Goal: Task Accomplishment & Management: Use online tool/utility

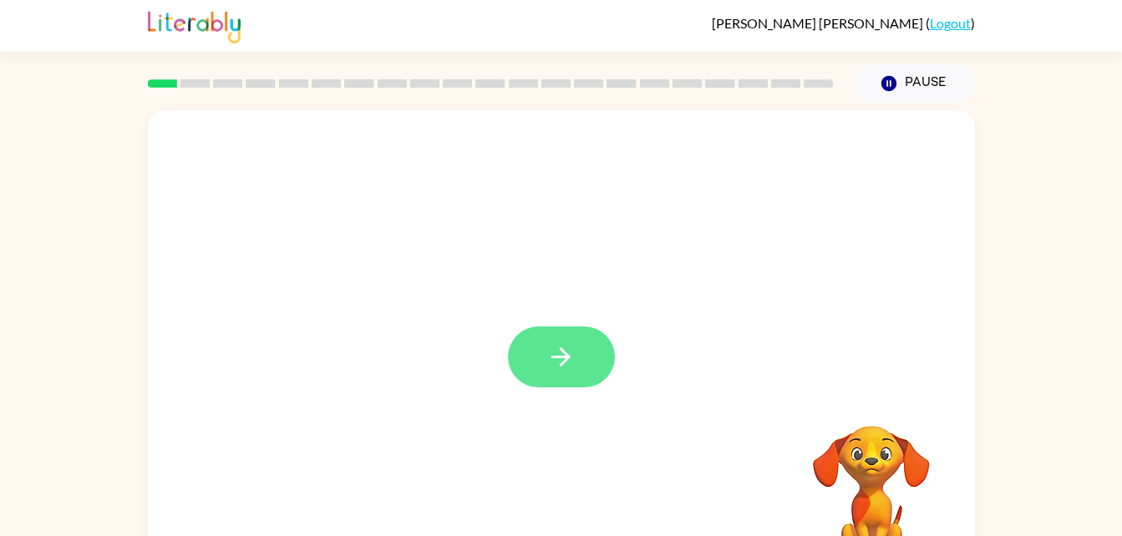
click at [570, 366] on icon "button" at bounding box center [560, 357] width 29 height 29
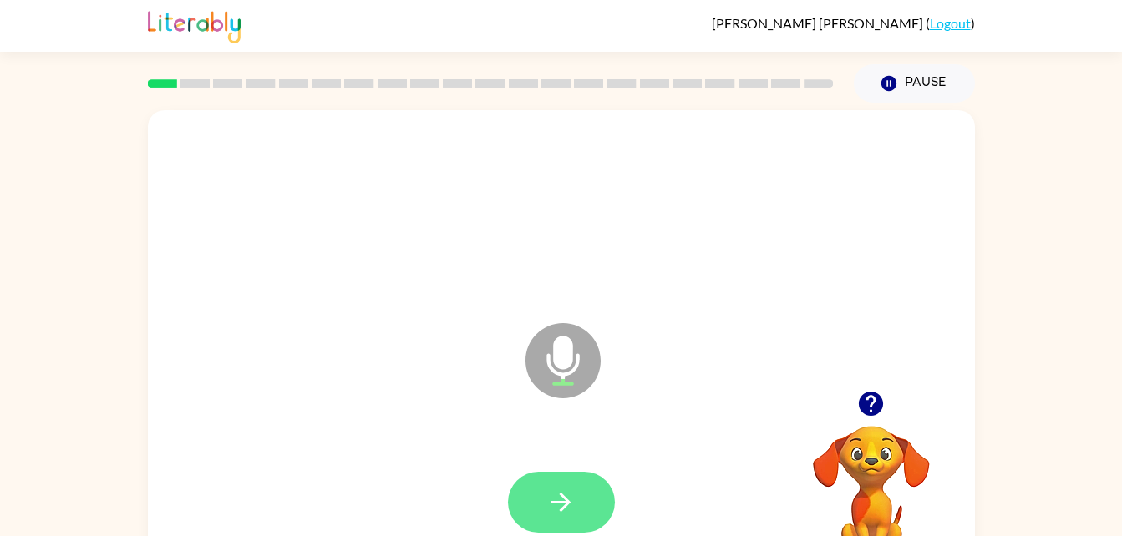
click at [577, 500] on button "button" at bounding box center [561, 502] width 107 height 61
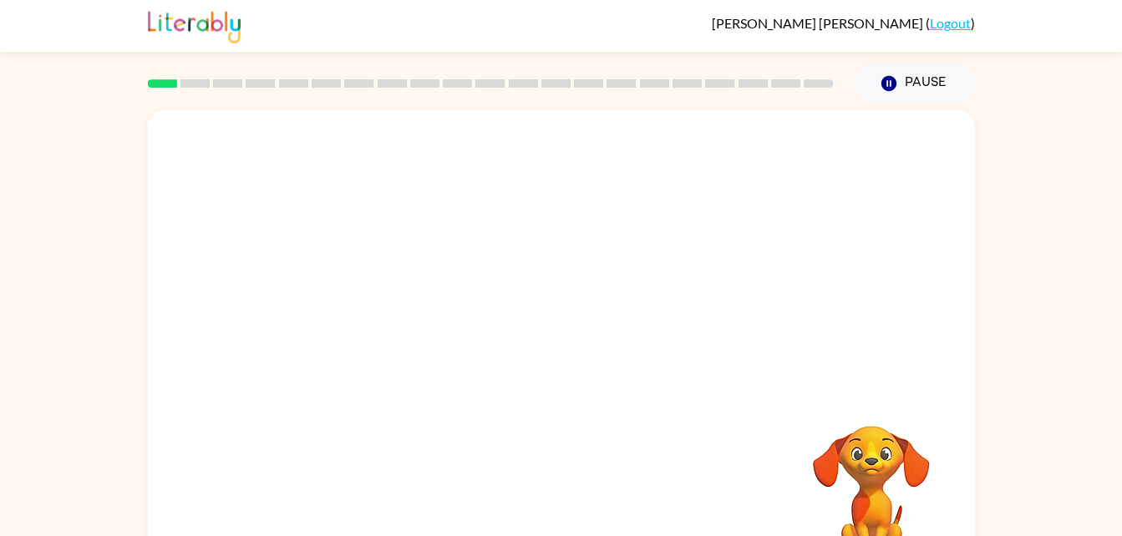
click at [745, 392] on div at bounding box center [561, 348] width 827 height 477
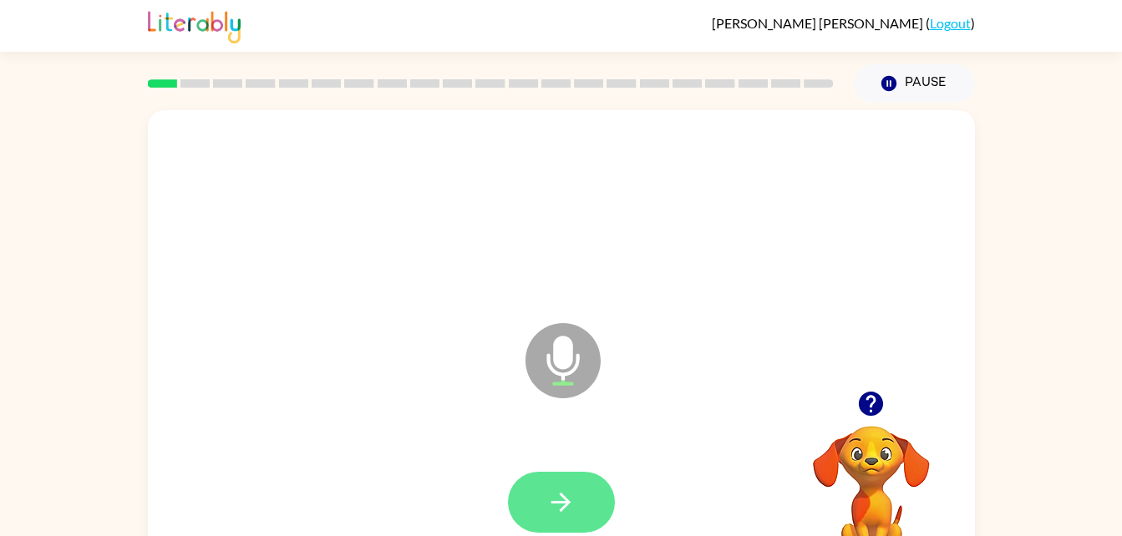
click at [572, 511] on icon "button" at bounding box center [560, 502] width 29 height 29
click at [578, 505] on button "button" at bounding box center [561, 502] width 107 height 61
click at [551, 509] on icon "button" at bounding box center [560, 502] width 29 height 29
click at [577, 507] on button "button" at bounding box center [561, 502] width 107 height 61
click at [575, 506] on icon "button" at bounding box center [560, 502] width 29 height 29
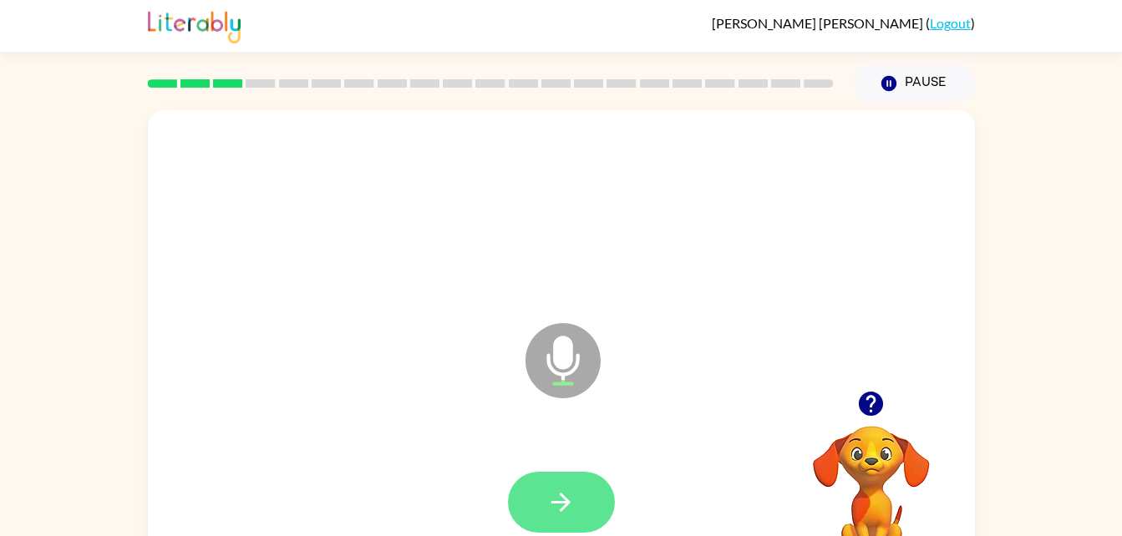
click at [568, 510] on icon "button" at bounding box center [560, 502] width 29 height 29
click at [570, 499] on icon "button" at bounding box center [560, 502] width 29 height 29
click at [573, 507] on icon "button" at bounding box center [560, 502] width 29 height 29
click at [595, 500] on button "button" at bounding box center [561, 502] width 107 height 61
click at [561, 493] on icon "button" at bounding box center [560, 502] width 29 height 29
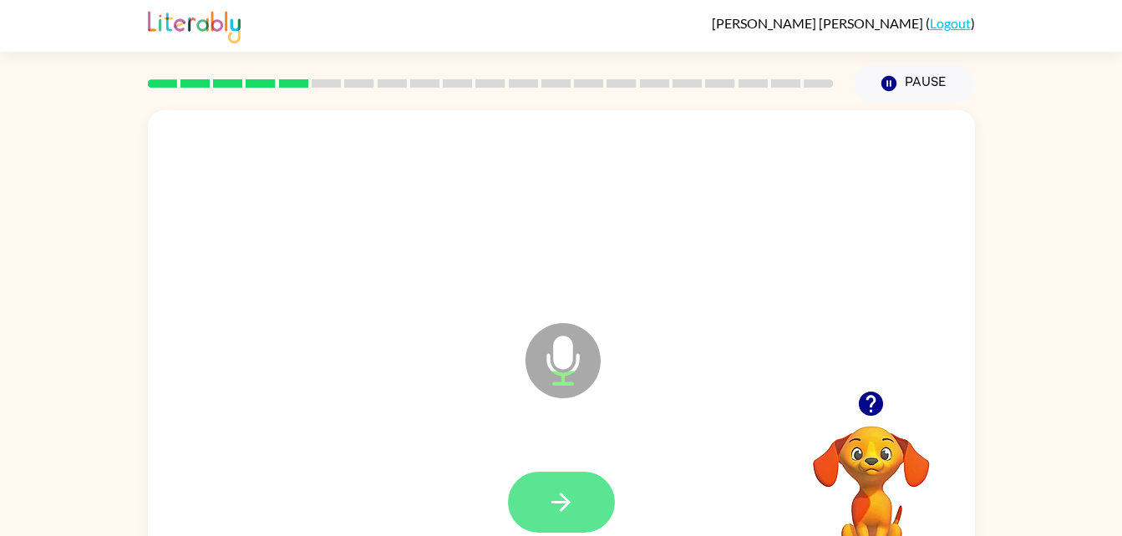
click at [572, 490] on icon "button" at bounding box center [560, 502] width 29 height 29
click at [565, 486] on button "button" at bounding box center [561, 502] width 107 height 61
click at [558, 505] on icon "button" at bounding box center [560, 502] width 29 height 29
click at [566, 480] on button "button" at bounding box center [561, 502] width 107 height 61
click at [580, 501] on button "button" at bounding box center [561, 502] width 107 height 61
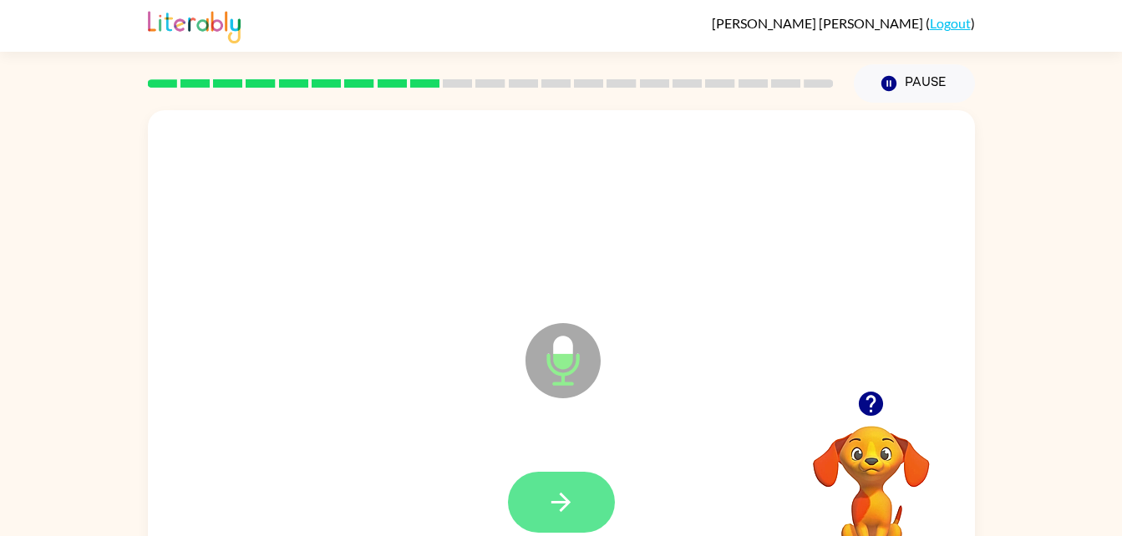
click at [542, 489] on button "button" at bounding box center [561, 502] width 107 height 61
click at [568, 507] on icon "button" at bounding box center [560, 502] width 29 height 29
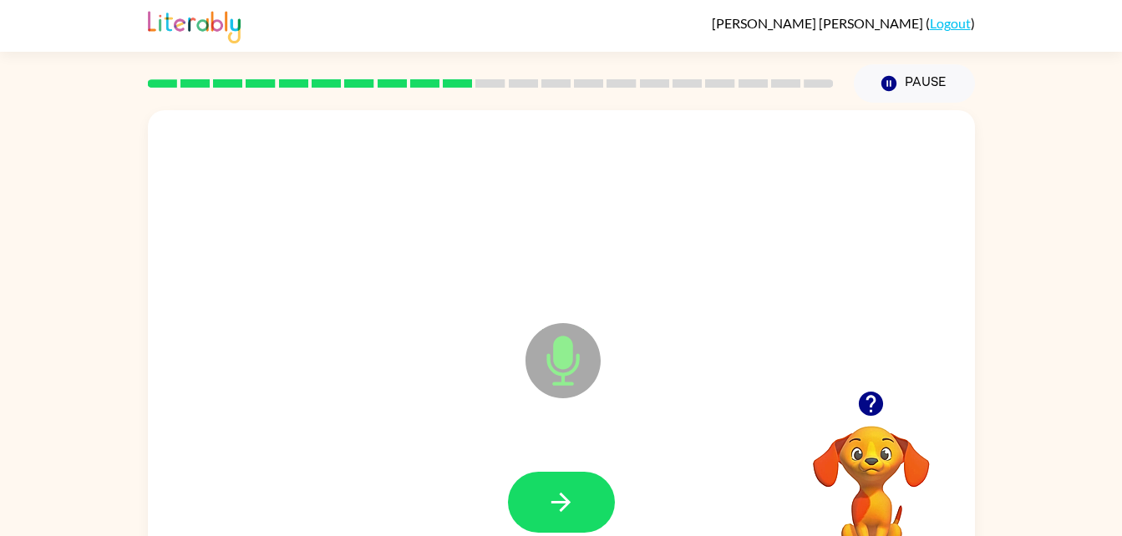
click at [765, 401] on icon "Microphone The Microphone is here when it is your turn to talk" at bounding box center [646, 381] width 251 height 125
click at [568, 526] on button "button" at bounding box center [561, 502] width 107 height 61
click at [597, 499] on button "button" at bounding box center [561, 502] width 107 height 61
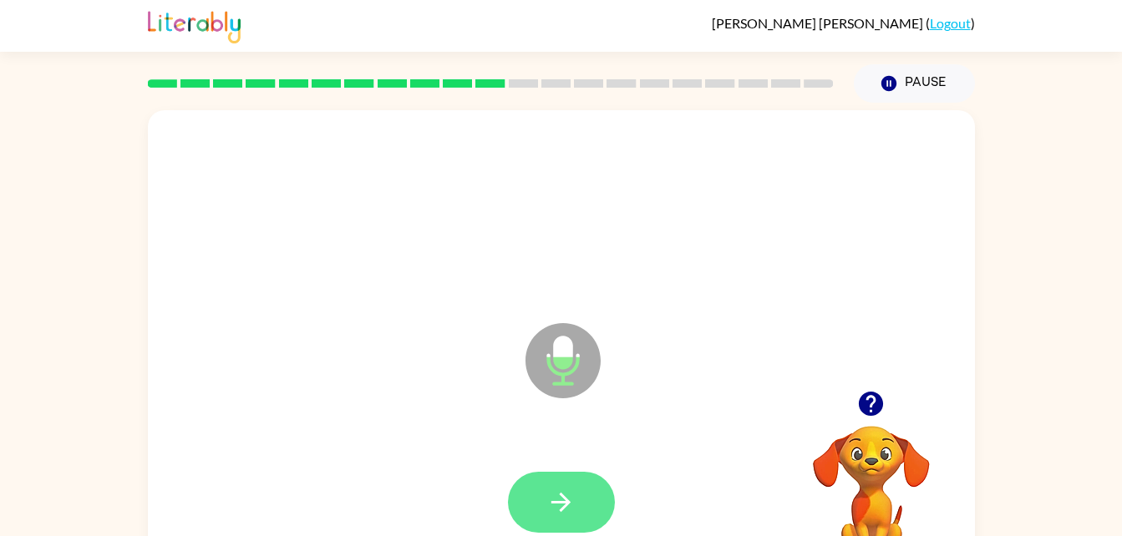
click at [577, 496] on button "button" at bounding box center [561, 502] width 107 height 61
click at [580, 521] on button "button" at bounding box center [561, 502] width 107 height 61
click at [585, 500] on button "button" at bounding box center [561, 502] width 107 height 61
click at [579, 521] on button "button" at bounding box center [561, 502] width 107 height 61
click at [573, 518] on button "button" at bounding box center [561, 502] width 107 height 61
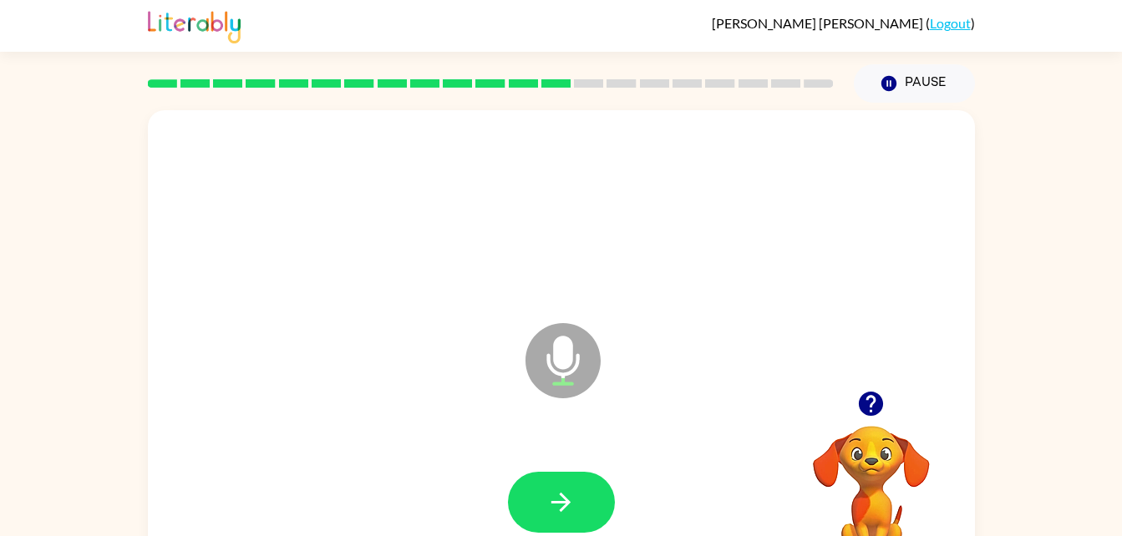
click at [587, 472] on div at bounding box center [561, 502] width 107 height 61
click at [566, 497] on icon "button" at bounding box center [560, 502] width 29 height 29
click at [590, 505] on button "button" at bounding box center [561, 502] width 107 height 61
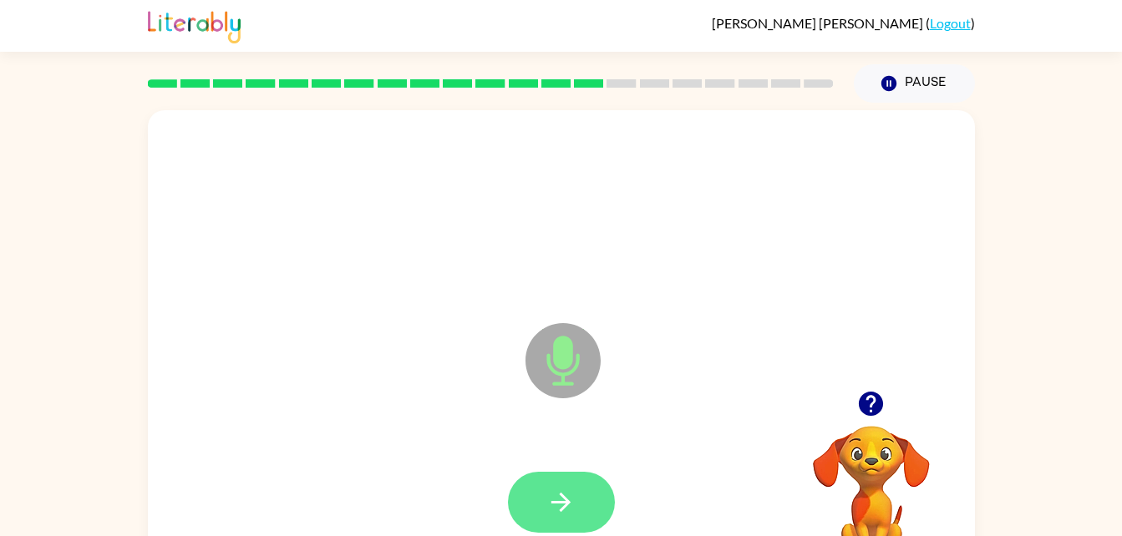
click at [556, 499] on icon "button" at bounding box center [560, 502] width 29 height 29
click at [582, 495] on button "button" at bounding box center [561, 502] width 107 height 61
click at [570, 506] on icon "button" at bounding box center [560, 502] width 29 height 29
click at [577, 494] on button "button" at bounding box center [561, 502] width 107 height 61
click at [558, 483] on button "button" at bounding box center [561, 502] width 107 height 61
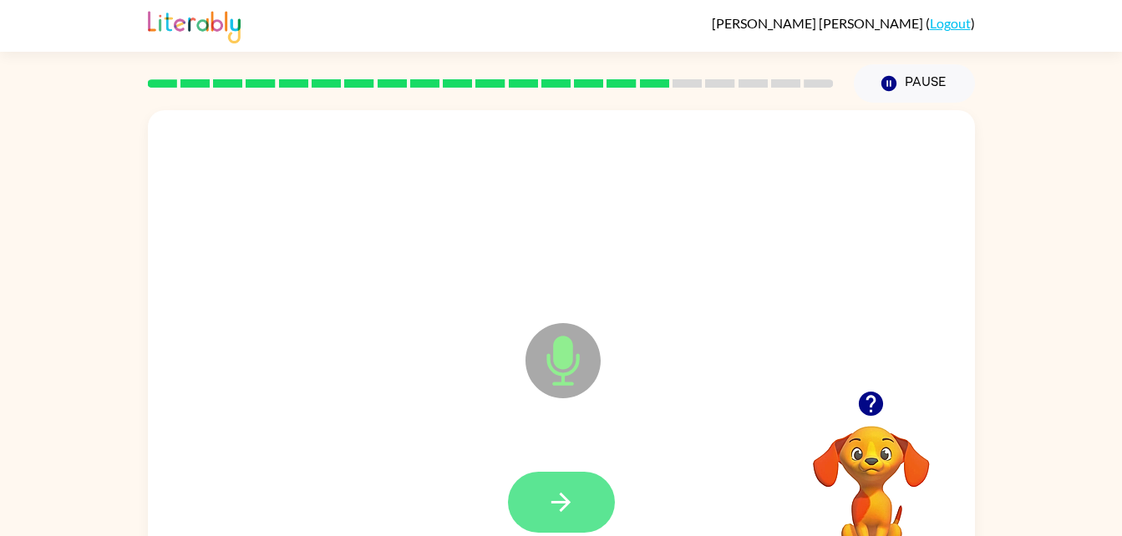
click at [578, 504] on button "button" at bounding box center [561, 502] width 107 height 61
click at [570, 518] on button "button" at bounding box center [561, 502] width 107 height 61
click at [603, 519] on button "button" at bounding box center [561, 502] width 107 height 61
click at [577, 504] on button "button" at bounding box center [561, 502] width 107 height 61
click at [582, 502] on button "button" at bounding box center [561, 502] width 107 height 61
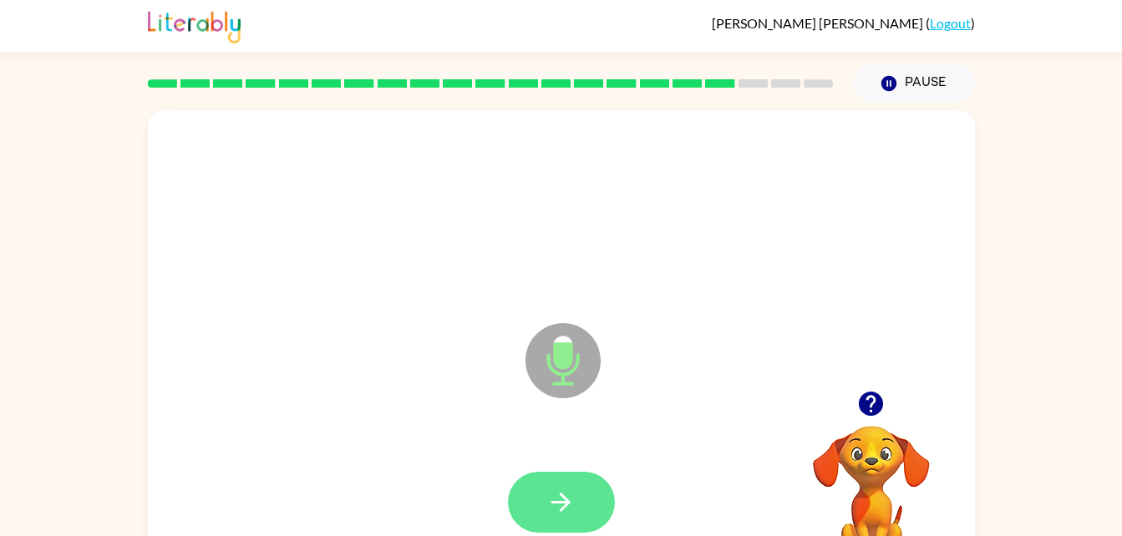
click at [581, 511] on button "button" at bounding box center [561, 502] width 107 height 61
click at [563, 503] on icon "button" at bounding box center [560, 502] width 19 height 19
click at [570, 510] on icon "button" at bounding box center [560, 502] width 29 height 29
click at [558, 517] on button "button" at bounding box center [561, 502] width 107 height 61
click at [577, 504] on button "button" at bounding box center [561, 502] width 107 height 61
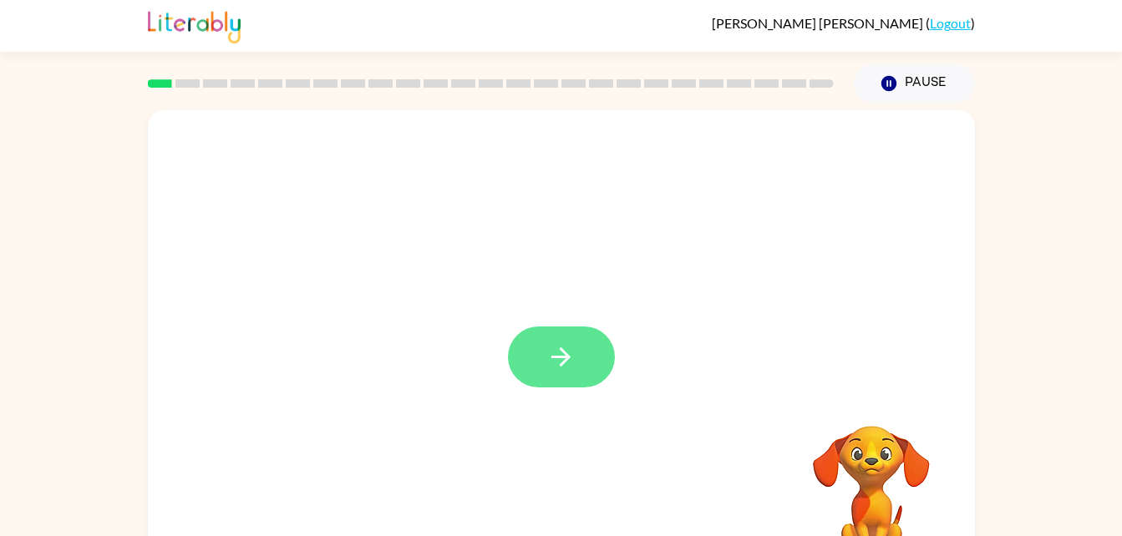
click at [569, 387] on button "button" at bounding box center [561, 357] width 107 height 61
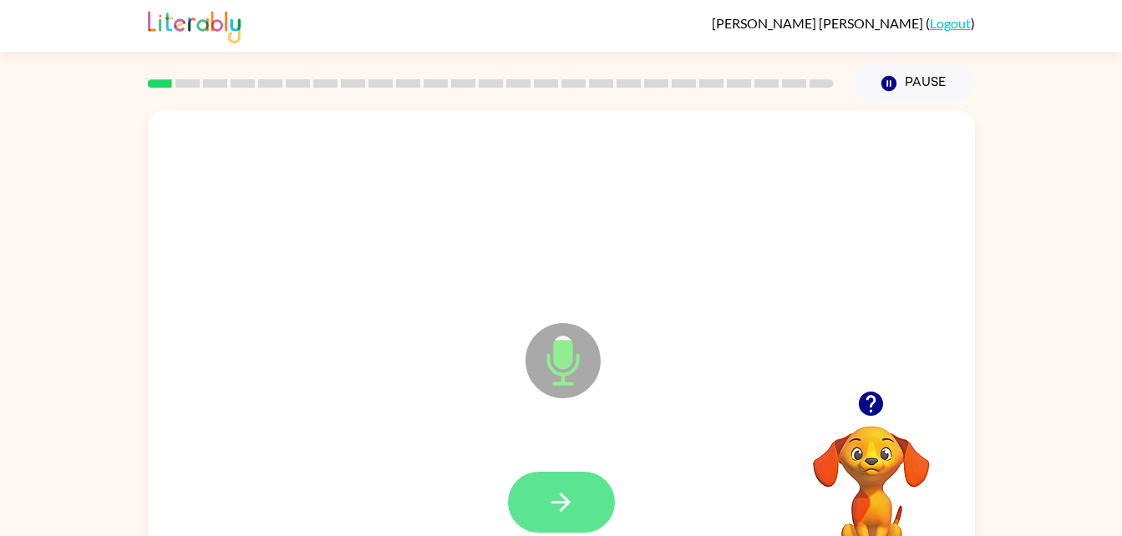
click at [585, 516] on button "button" at bounding box center [561, 502] width 107 height 61
click at [565, 510] on icon "button" at bounding box center [560, 502] width 29 height 29
click at [538, 490] on button "button" at bounding box center [561, 502] width 107 height 61
click at [562, 504] on icon "button" at bounding box center [560, 502] width 29 height 29
click at [573, 489] on icon "button" at bounding box center [560, 502] width 29 height 29
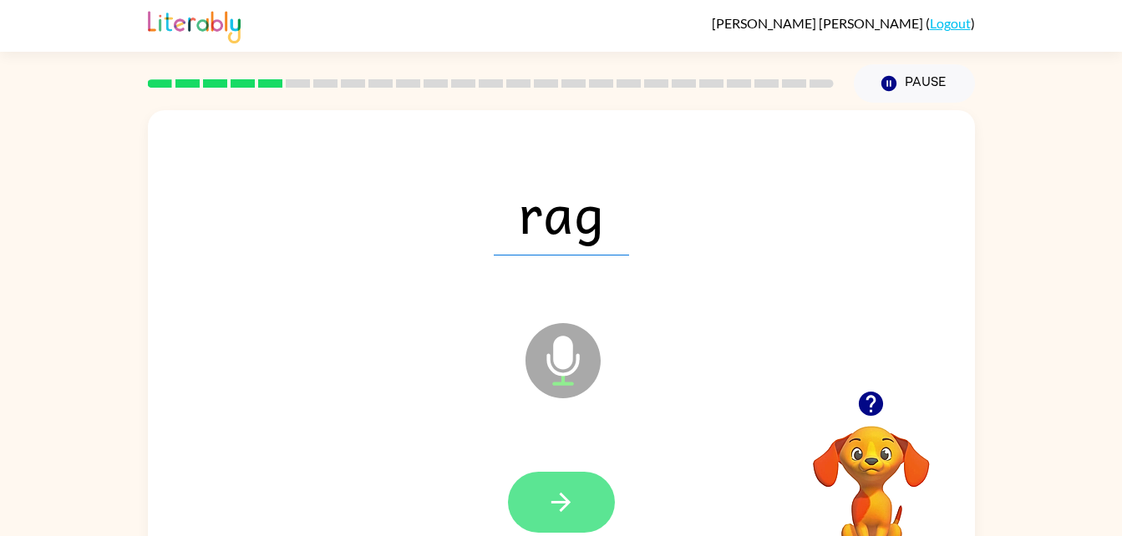
click at [550, 510] on icon "button" at bounding box center [560, 502] width 29 height 29
click at [565, 485] on button "button" at bounding box center [561, 502] width 107 height 61
click at [577, 506] on button "button" at bounding box center [561, 502] width 107 height 61
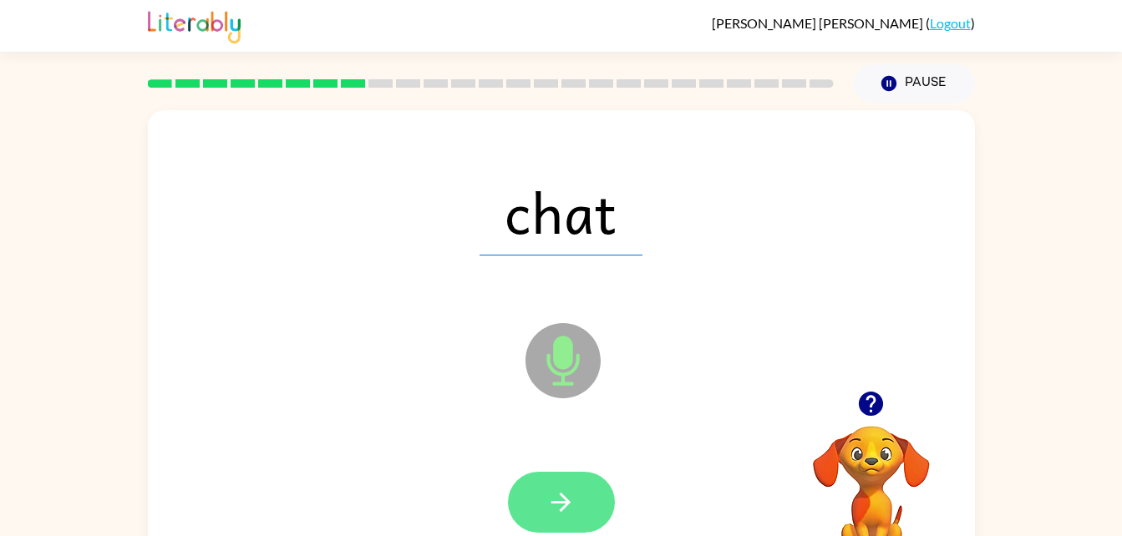
click at [582, 512] on button "button" at bounding box center [561, 502] width 107 height 61
click at [551, 512] on icon "button" at bounding box center [560, 502] width 29 height 29
click at [582, 497] on button "button" at bounding box center [561, 502] width 107 height 61
click at [582, 494] on button "button" at bounding box center [561, 502] width 107 height 61
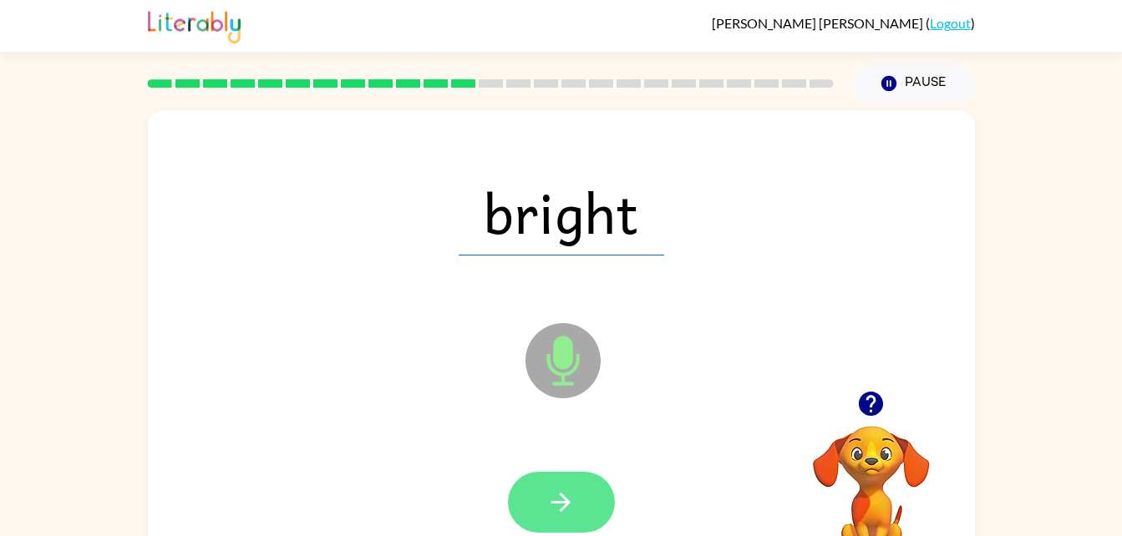
click at [583, 497] on button "button" at bounding box center [561, 502] width 107 height 61
click at [600, 495] on button "button" at bounding box center [561, 502] width 107 height 61
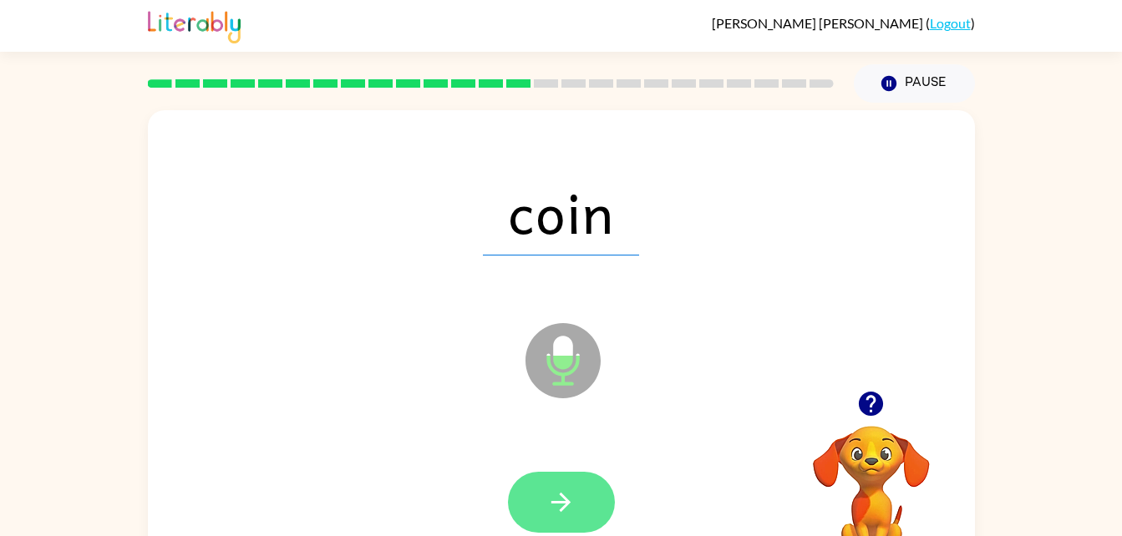
click at [594, 510] on button "button" at bounding box center [561, 502] width 107 height 61
click at [581, 523] on button "button" at bounding box center [561, 502] width 107 height 61
click at [568, 496] on icon "button" at bounding box center [560, 502] width 29 height 29
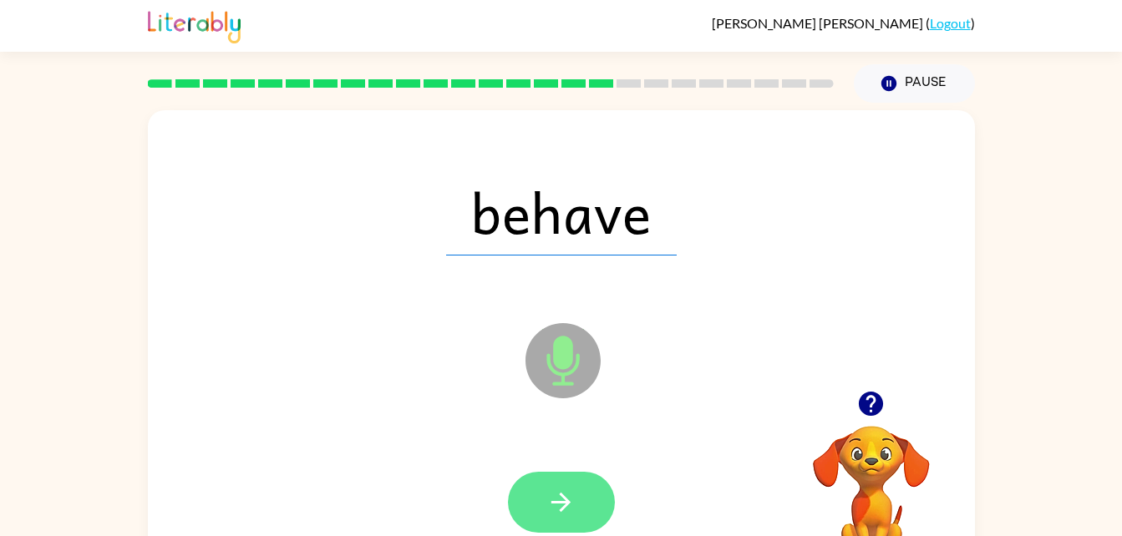
click at [578, 501] on button "button" at bounding box center [561, 502] width 107 height 61
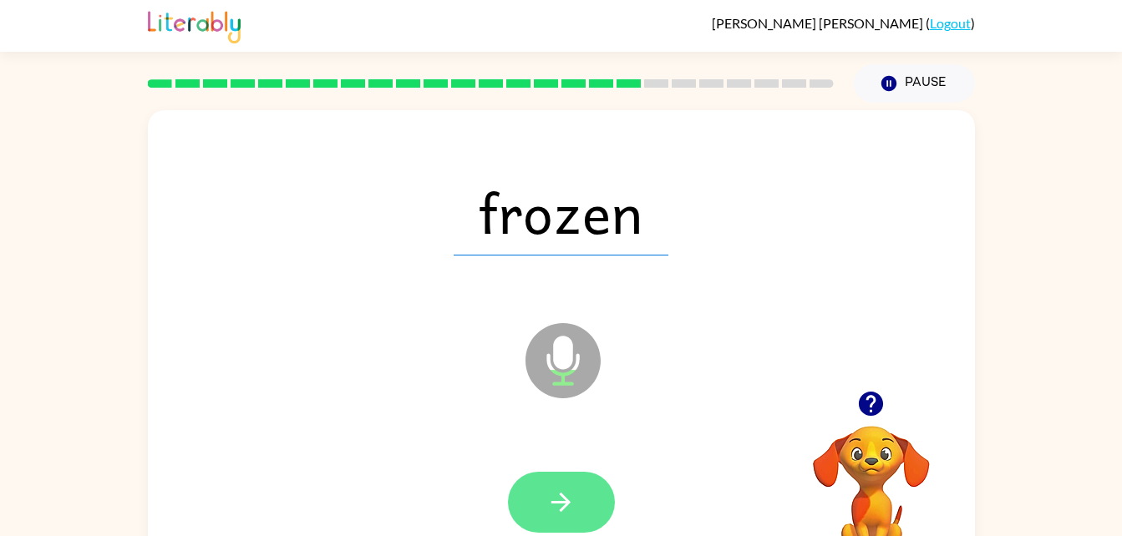
click at [576, 503] on button "button" at bounding box center [561, 502] width 107 height 61
click at [575, 490] on icon "button" at bounding box center [560, 502] width 29 height 29
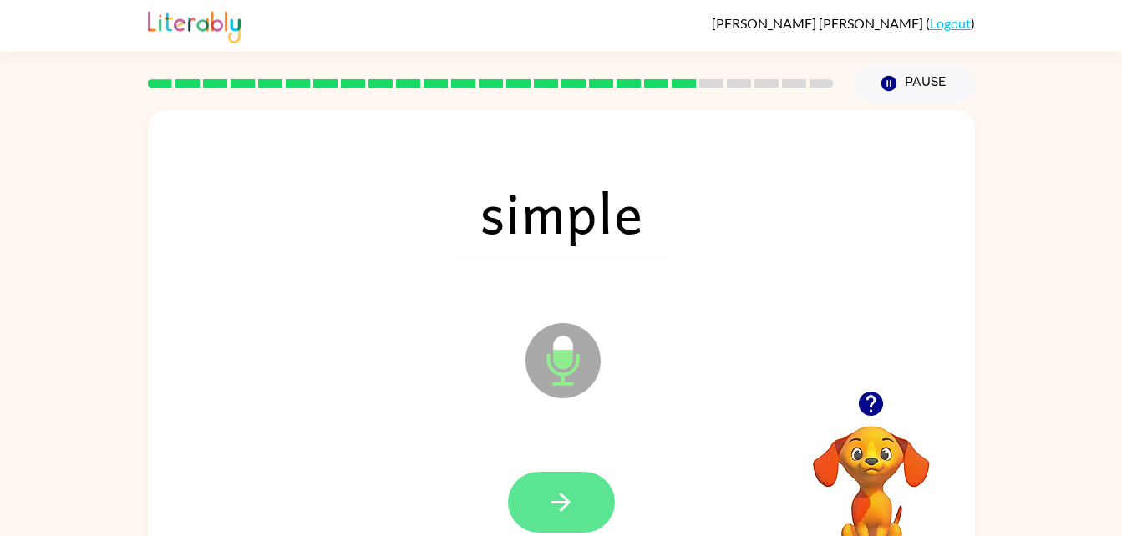
click at [571, 516] on icon "button" at bounding box center [560, 502] width 29 height 29
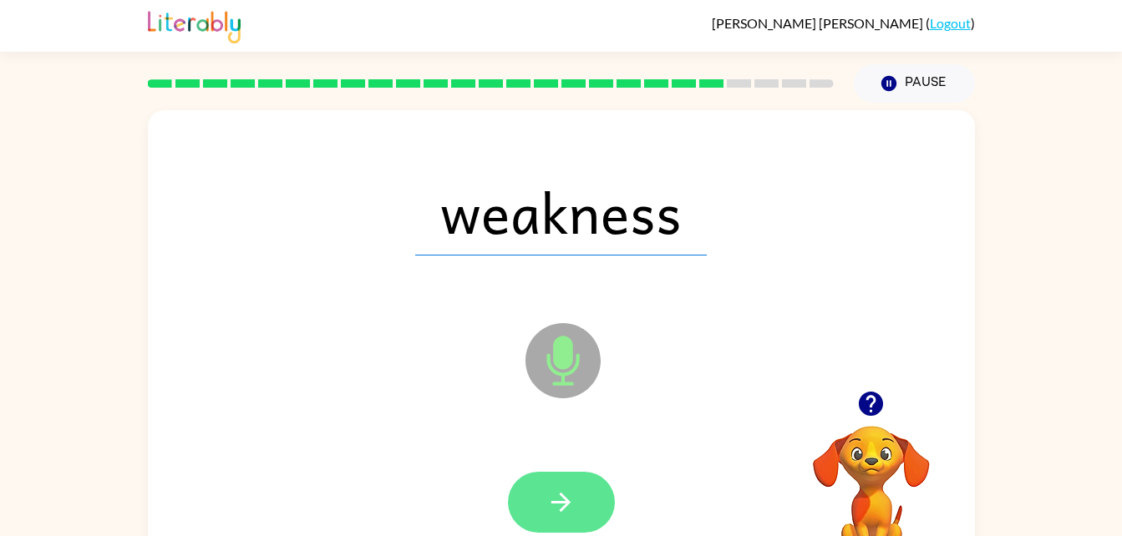
click at [552, 526] on button "button" at bounding box center [561, 502] width 107 height 61
click at [563, 490] on div at bounding box center [561, 502] width 107 height 61
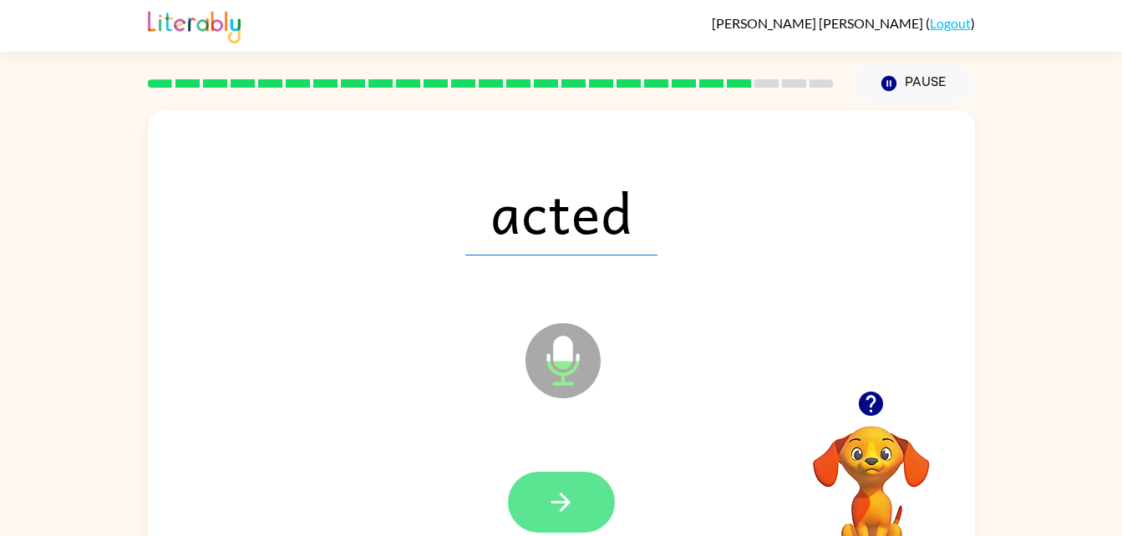
click at [572, 499] on icon "button" at bounding box center [560, 502] width 29 height 29
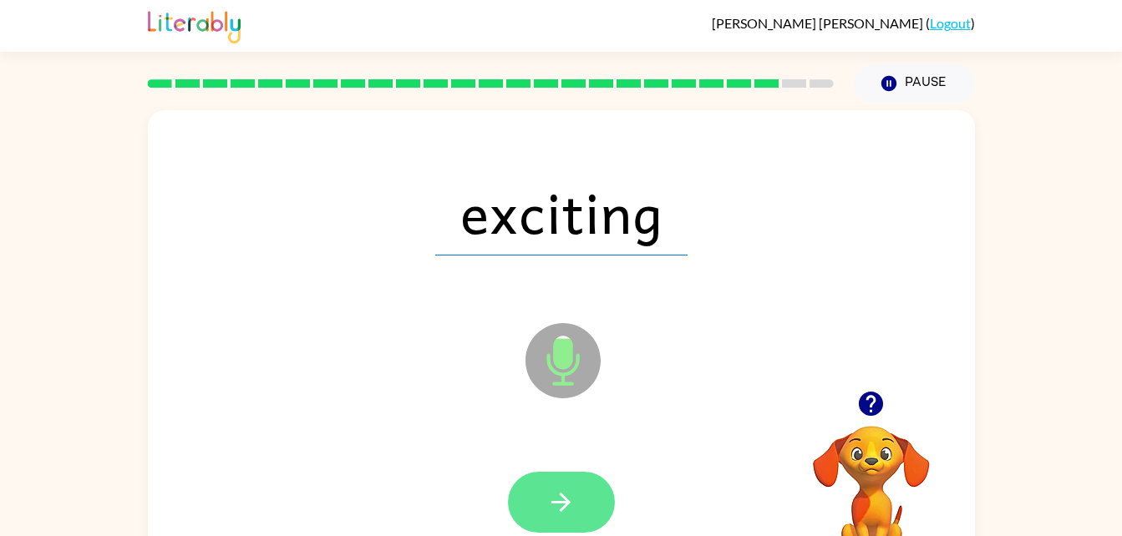
click at [570, 521] on button "button" at bounding box center [561, 502] width 107 height 61
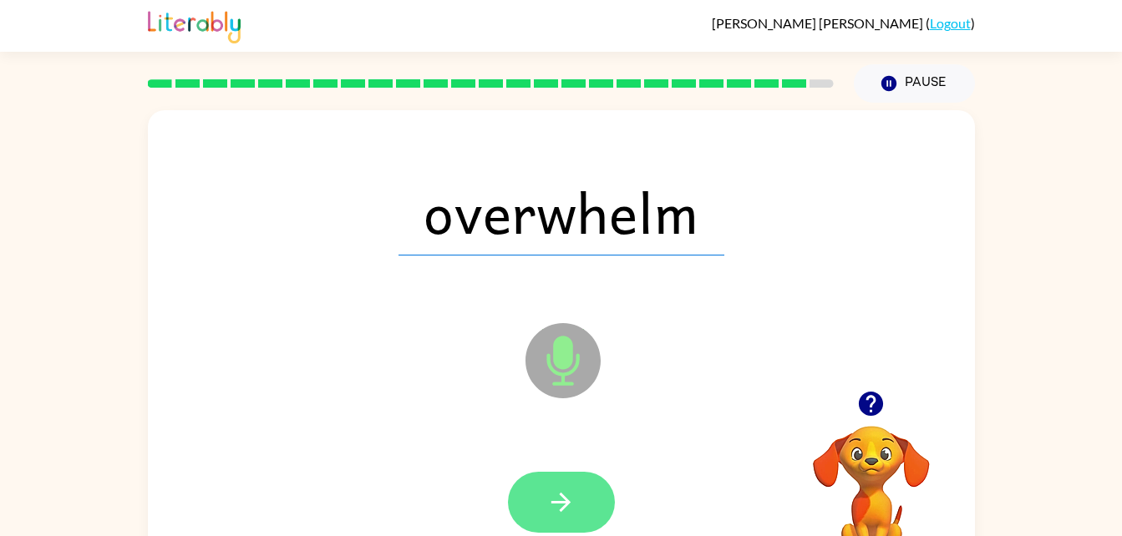
click at [571, 503] on icon "button" at bounding box center [560, 502] width 29 height 29
